Goal: Use online tool/utility: Utilize a website feature to perform a specific function

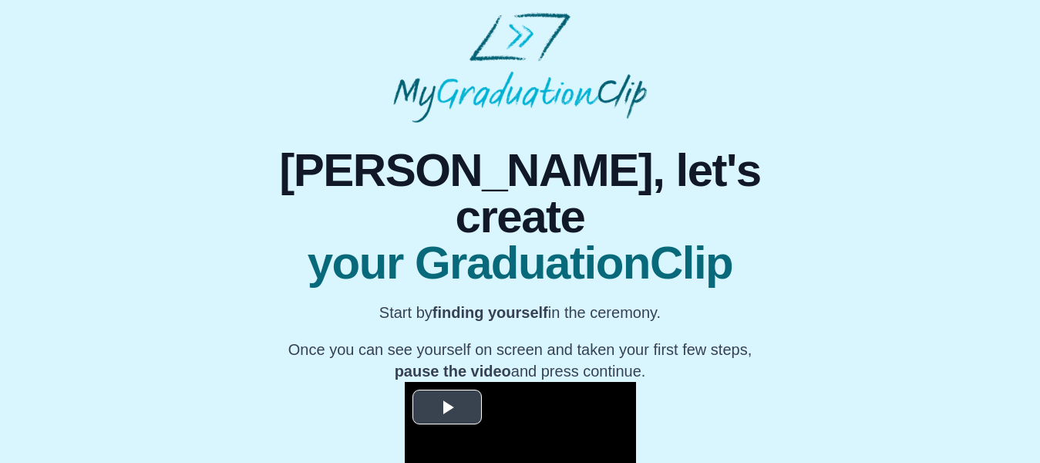
click at [447, 407] on span "Video Player" at bounding box center [447, 407] width 0 height 0
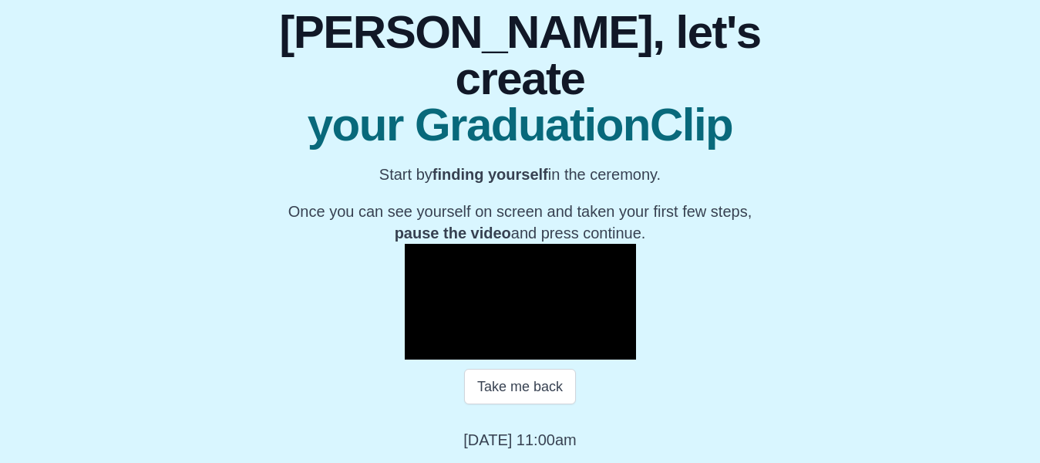
scroll to position [231, 0]
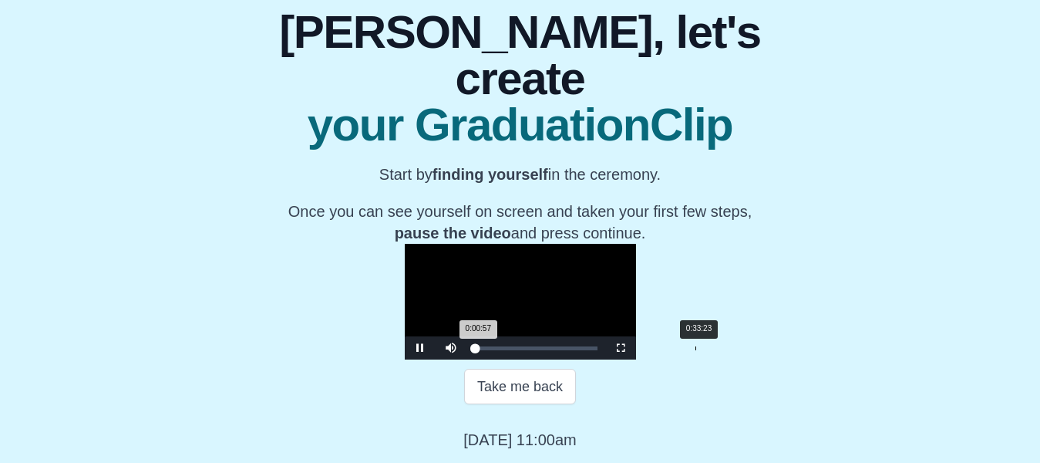
click at [551, 350] on div "Loaded : 0% 0:33:23 0:00:57 Progress : 0%" at bounding box center [535, 348] width 123 height 4
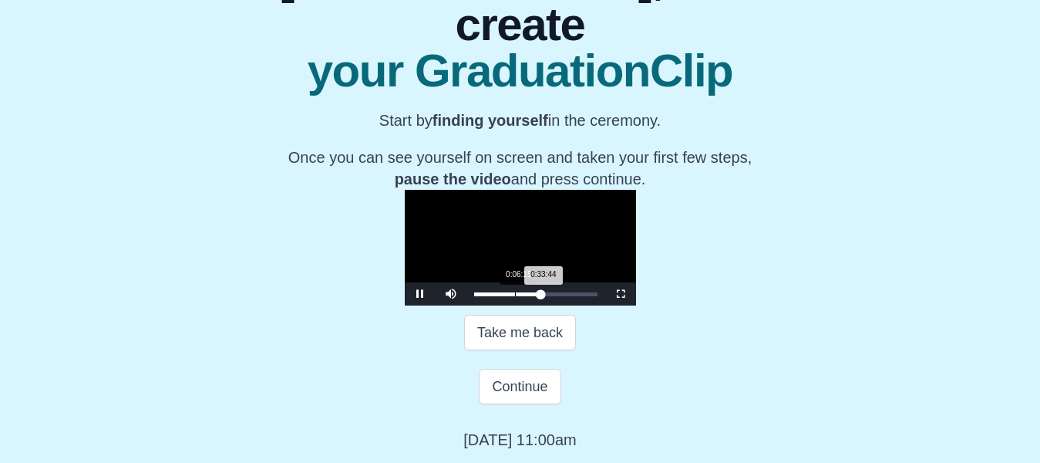
click at [466, 305] on div "Loaded : 0% 0:06:15 0:33:44 Progress : 0%" at bounding box center [535, 293] width 139 height 23
click at [886, 137] on div "**********" at bounding box center [519, 191] width 1015 height 520
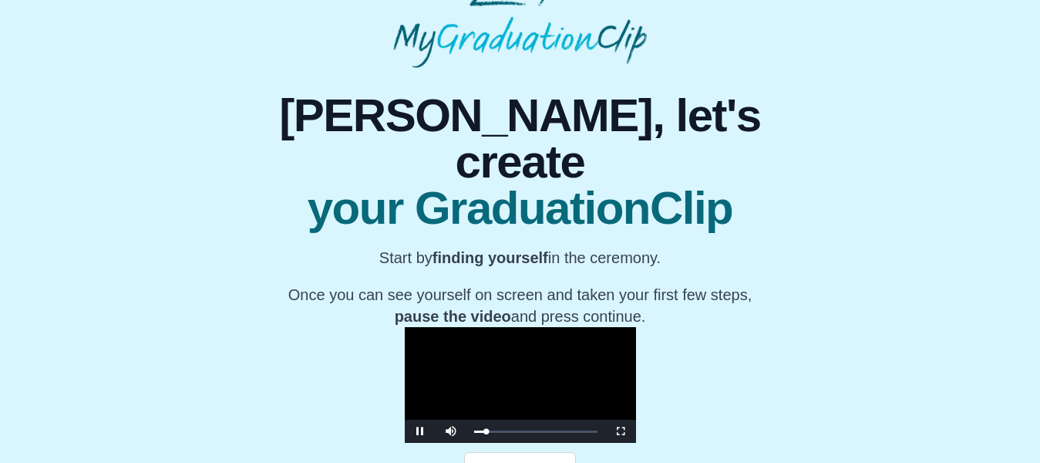
scroll to position [0, 0]
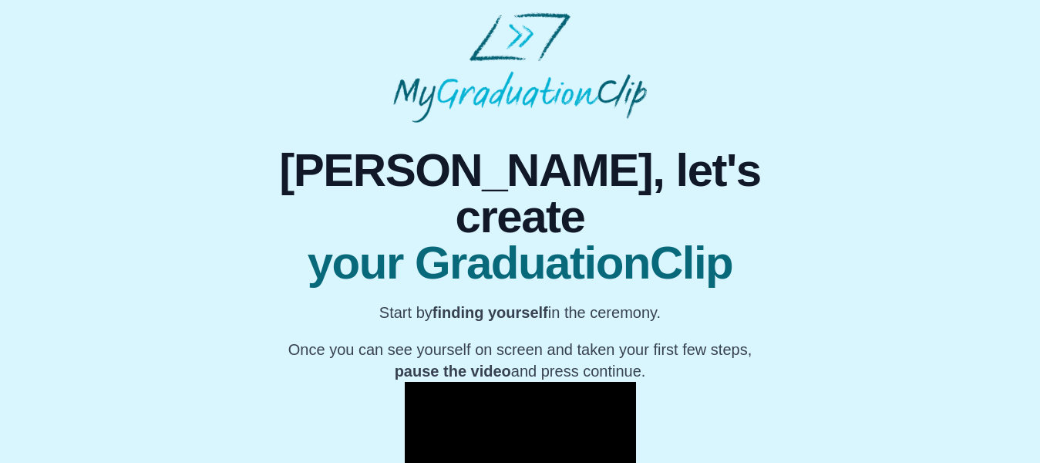
click at [826, 203] on div "**********" at bounding box center [519, 383] width 1015 height 520
click at [515, 382] on video "Video Player" at bounding box center [520, 440] width 231 height 116
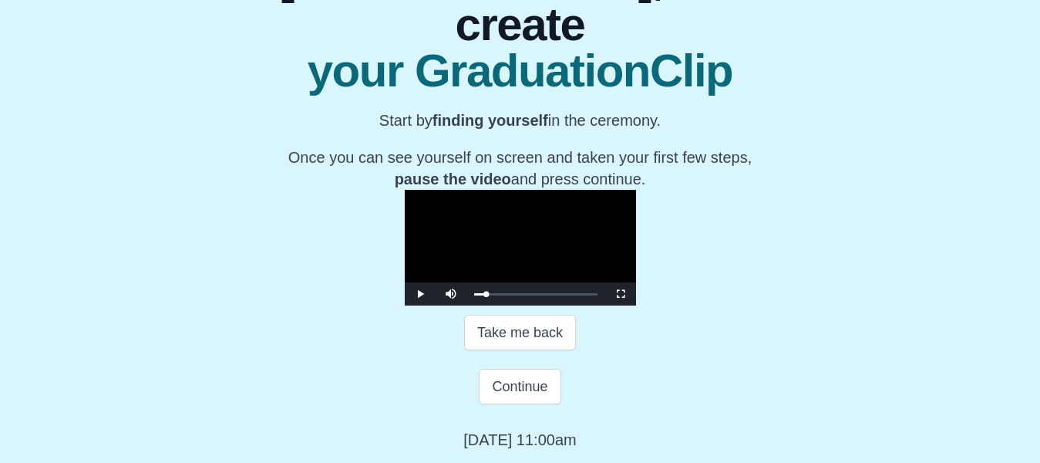
scroll to position [323, 0]
click at [524, 338] on button "Take me back" at bounding box center [520, 332] width 112 height 35
click at [420, 294] on span "Video Player" at bounding box center [420, 294] width 0 height 0
click at [474, 295] on div "Loaded : 0% 0:09:58 0:09:58 Progress : 0%" at bounding box center [535, 294] width 123 height 4
click at [466, 298] on div "Loaded : 0% 0:19:56 0:19:56 Progress : 0%" at bounding box center [535, 293] width 139 height 23
